Goal: Check status

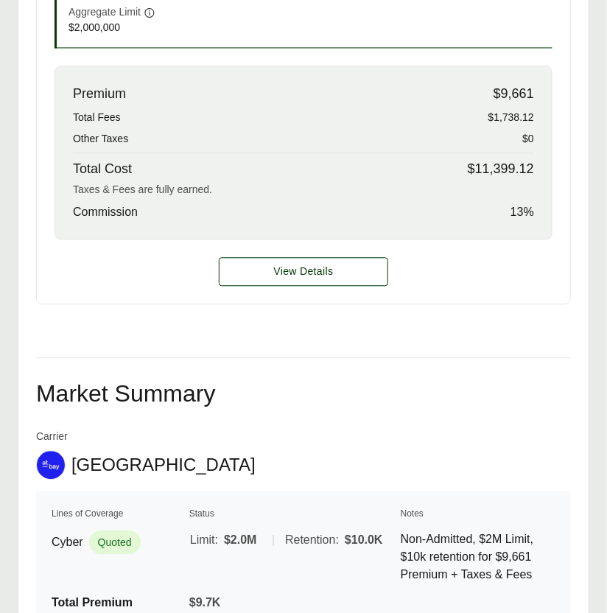
scroll to position [199, 0]
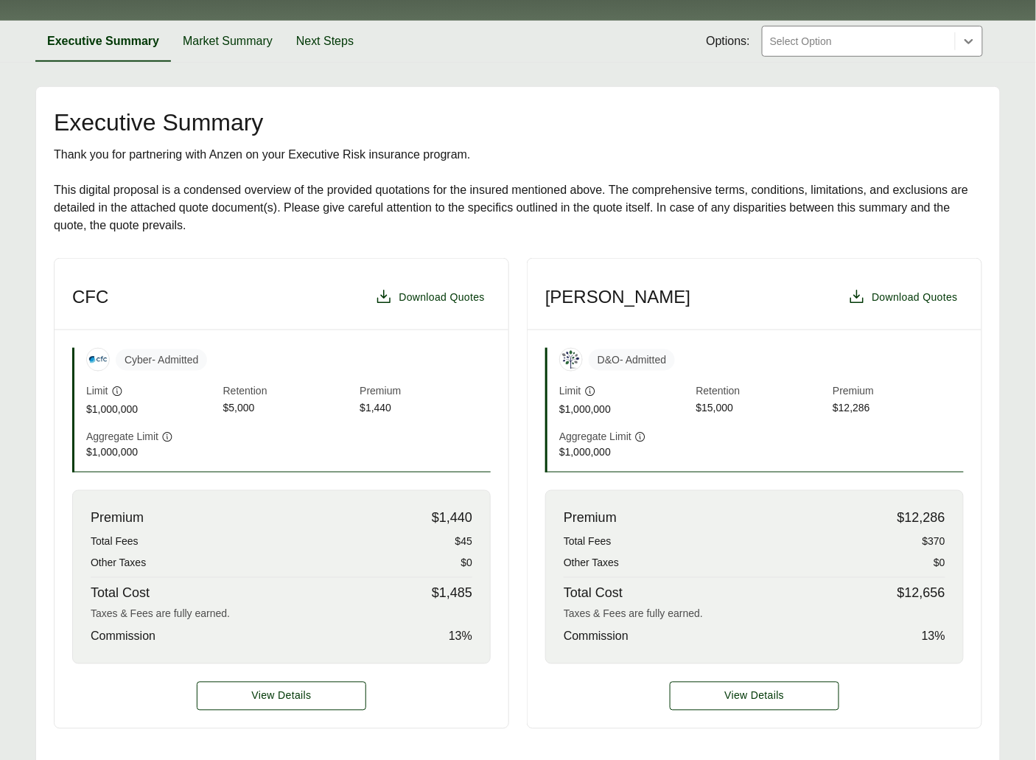
scroll to position [25, 0]
